Goal: Check status: Check status

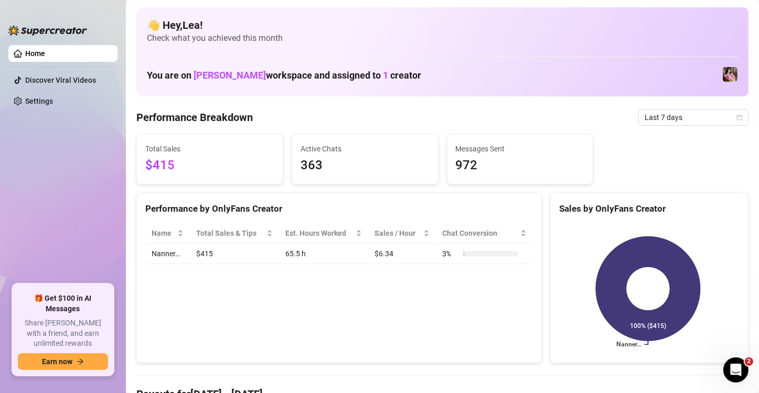
click at [735, 122] on div "Last 7 days" at bounding box center [693, 117] width 110 height 17
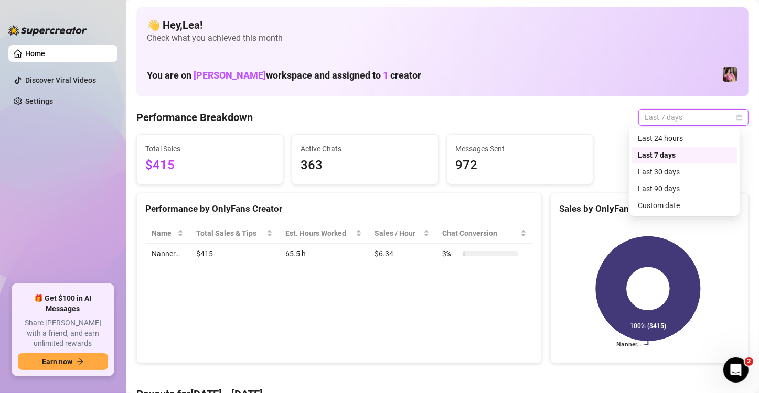
click at [678, 201] on div "Custom date" at bounding box center [684, 206] width 93 height 12
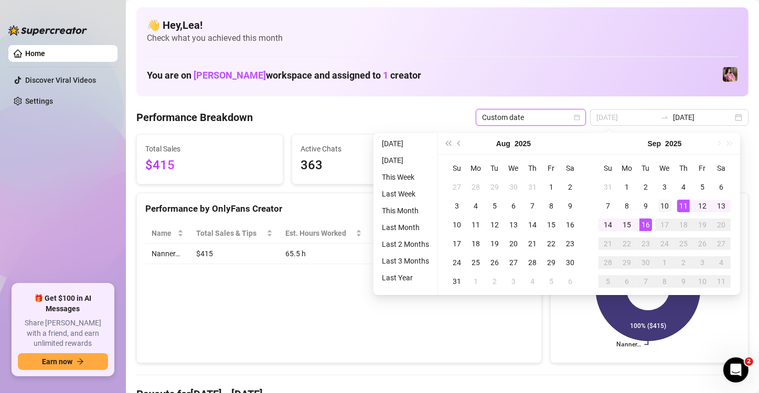
click at [658, 205] on div "10" at bounding box center [664, 206] width 13 height 13
type input "[DATE]"
click at [651, 199] on td "9" at bounding box center [645, 206] width 19 height 19
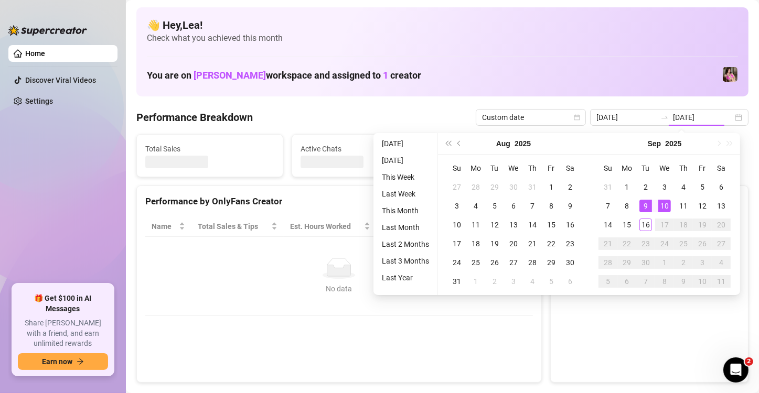
type input "[DATE]"
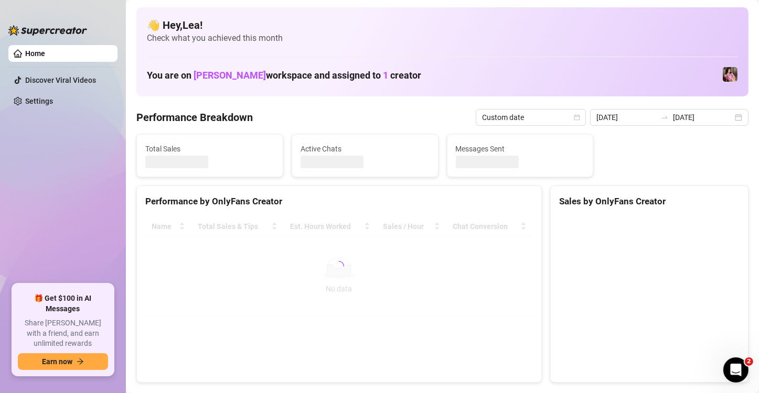
click at [643, 219] on canvas at bounding box center [648, 295] width 178 height 157
click at [648, 222] on canvas at bounding box center [648, 295] width 178 height 157
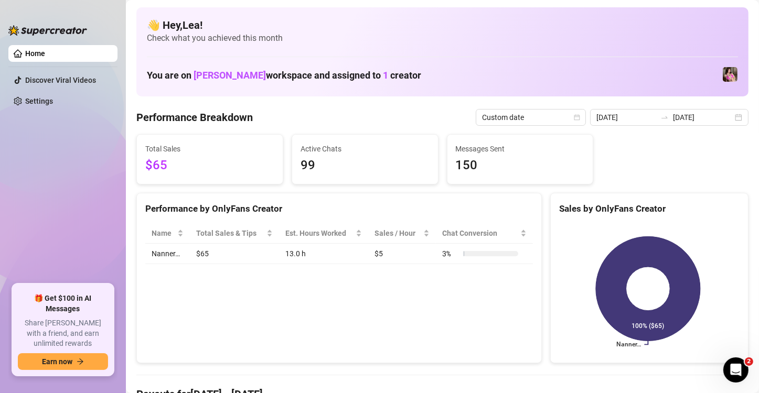
click at [648, 224] on rect at bounding box center [648, 288] width 178 height 131
click at [645, 222] on div "Nanner… 100% ($65)" at bounding box center [648, 289] width 197 height 148
click at [733, 115] on div "[DATE] [DATE]" at bounding box center [669, 117] width 158 height 17
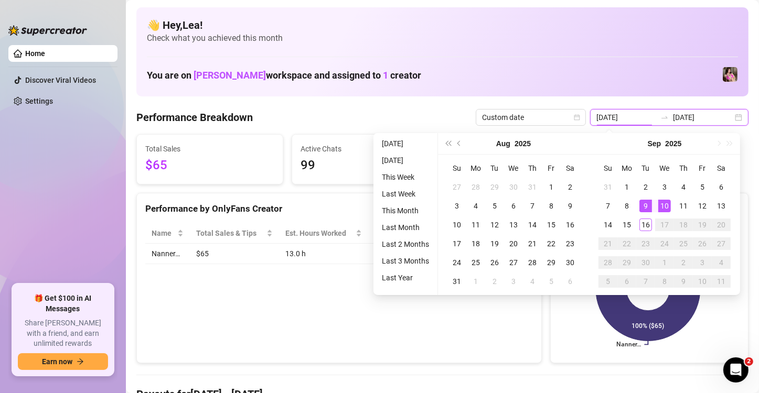
click at [723, 117] on input "[DATE]" at bounding box center [703, 118] width 60 height 12
click at [738, 115] on div "[DATE] [DATE]" at bounding box center [669, 117] width 158 height 17
click at [640, 222] on div "16" at bounding box center [645, 225] width 13 height 13
type input "[DATE]"
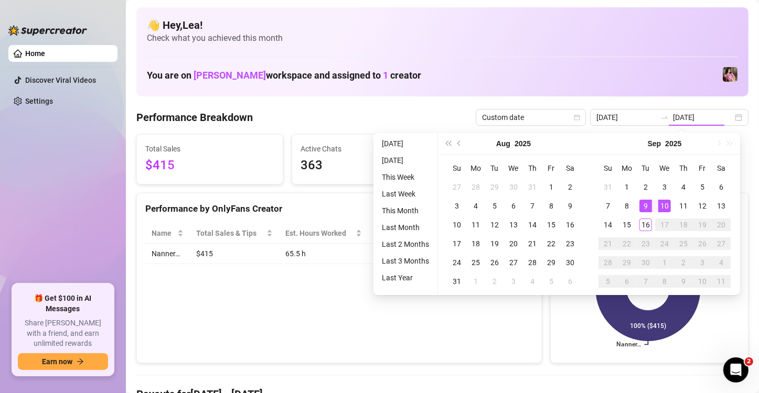
click at [646, 221] on div "Nanner… 100% ($415)" at bounding box center [648, 289] width 197 height 148
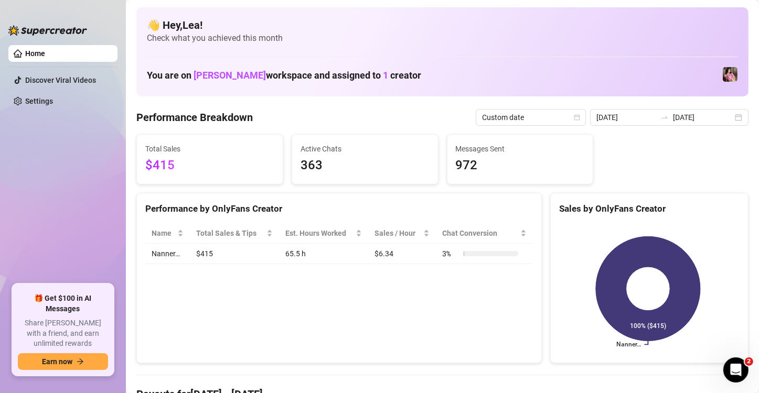
click at [643, 226] on rect at bounding box center [648, 288] width 178 height 131
click at [646, 228] on rect at bounding box center [648, 288] width 178 height 131
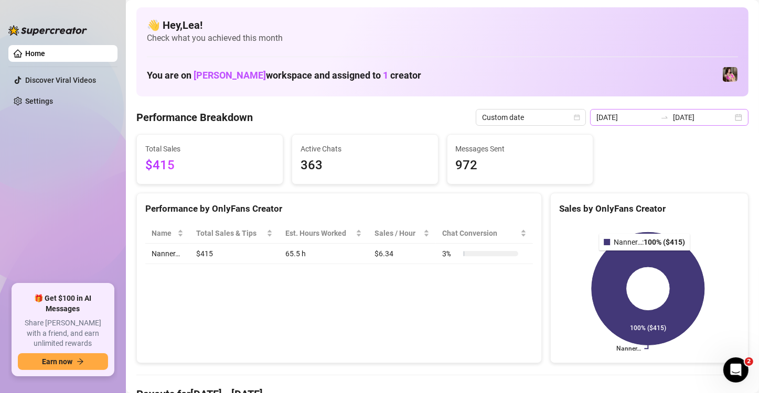
click at [729, 117] on div "[DATE] [DATE]" at bounding box center [669, 117] width 158 height 17
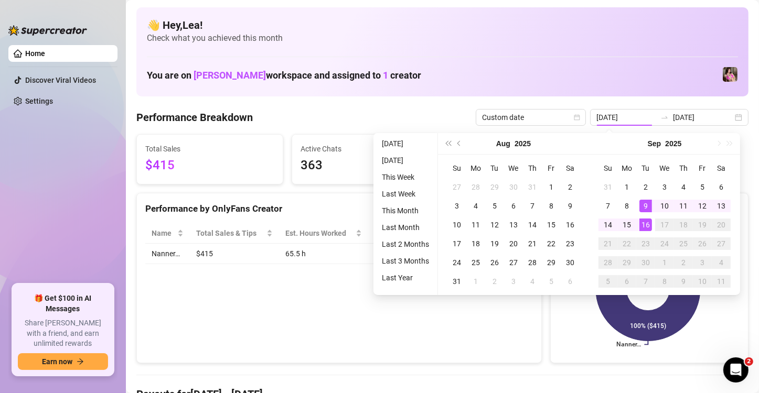
click at [646, 226] on div "16" at bounding box center [645, 225] width 13 height 13
type input "[DATE]"
click at [645, 225] on div "16" at bounding box center [645, 225] width 13 height 13
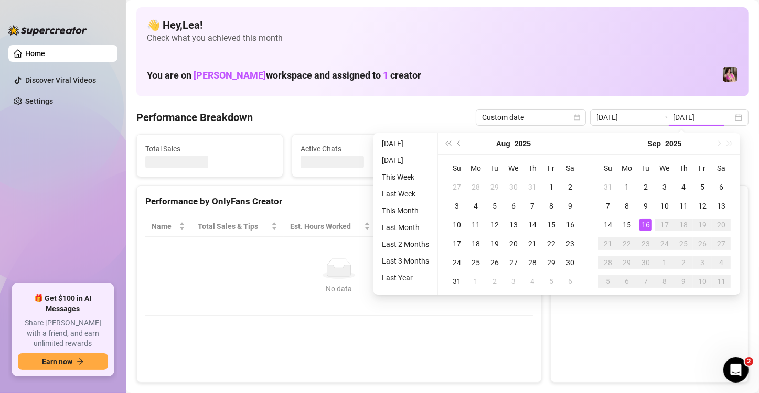
type input "[DATE]"
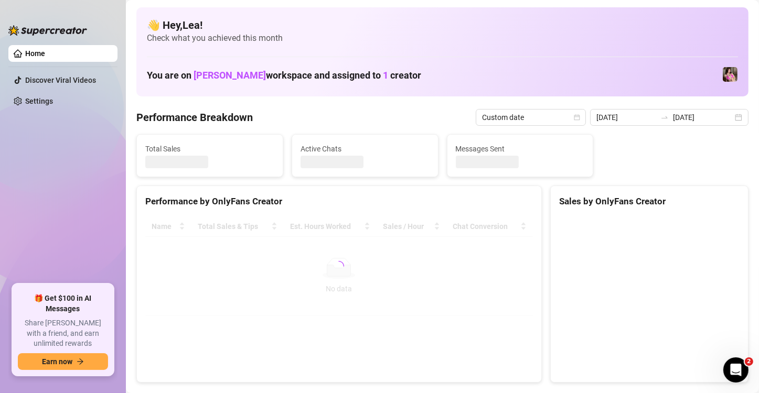
click at [644, 225] on canvas at bounding box center [648, 295] width 178 height 157
